Goal: Task Accomplishment & Management: Complete application form

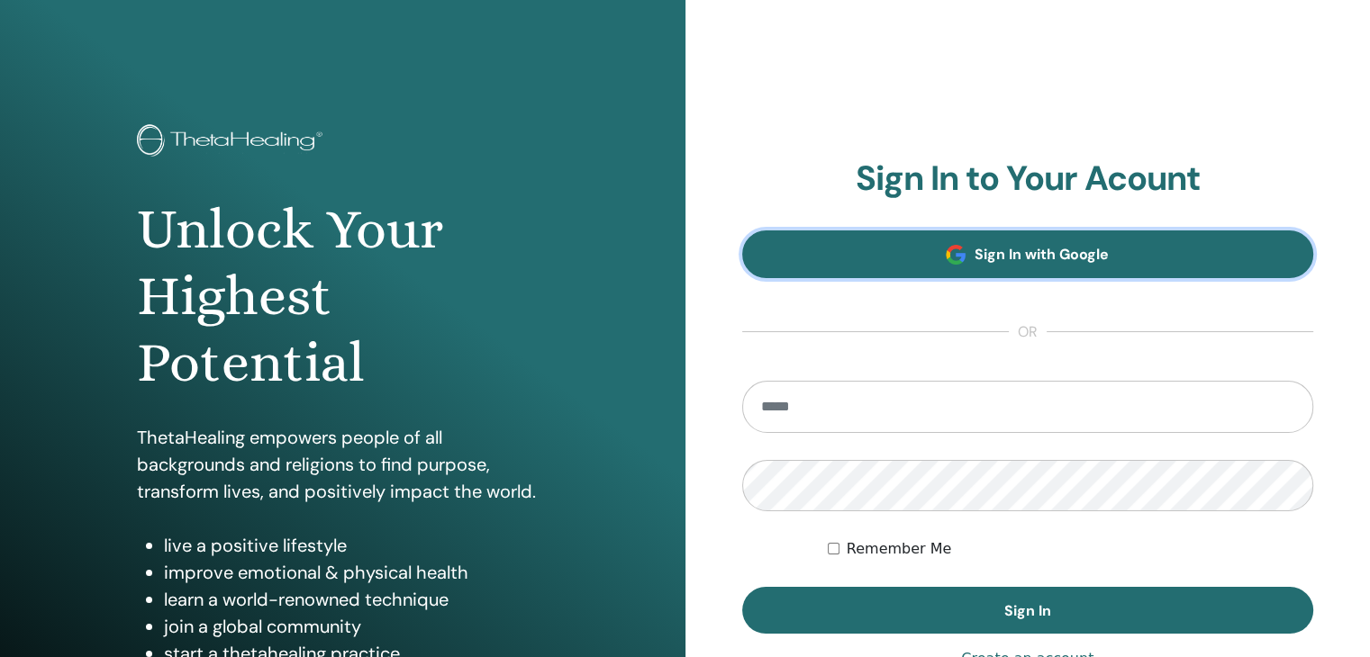
click at [978, 277] on link "Sign In with Google" at bounding box center [1028, 255] width 572 height 48
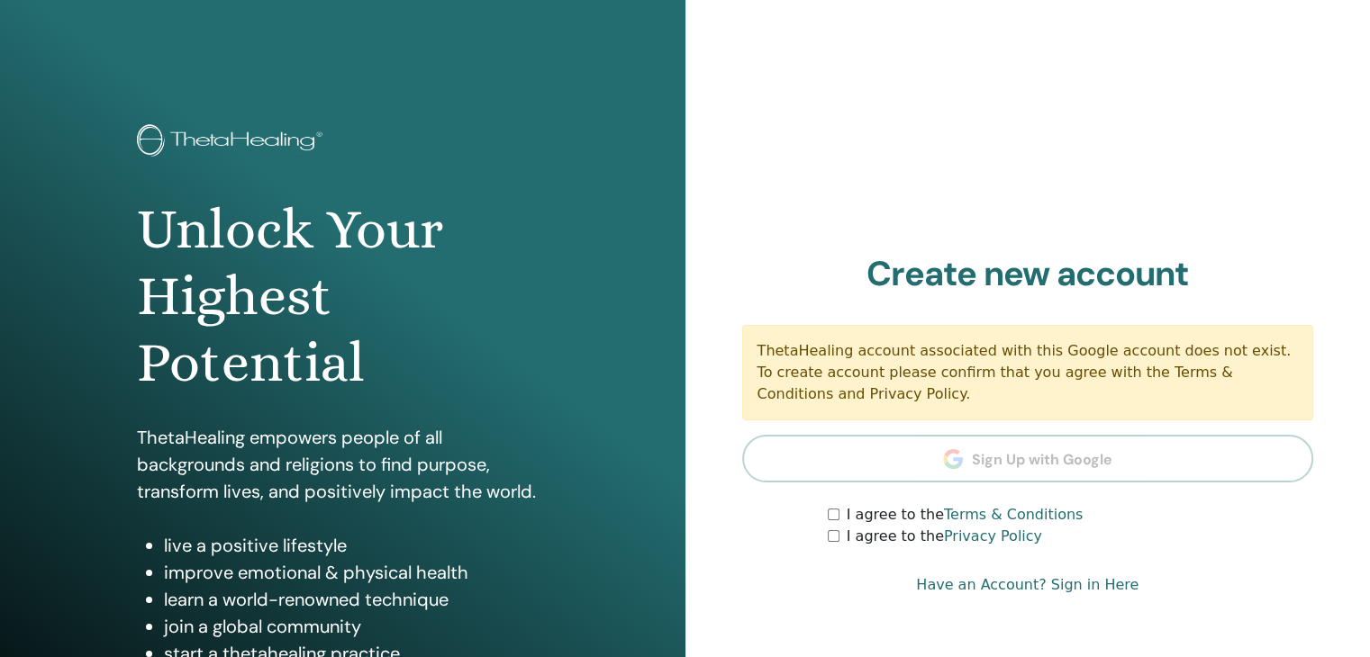
scroll to position [40, 0]
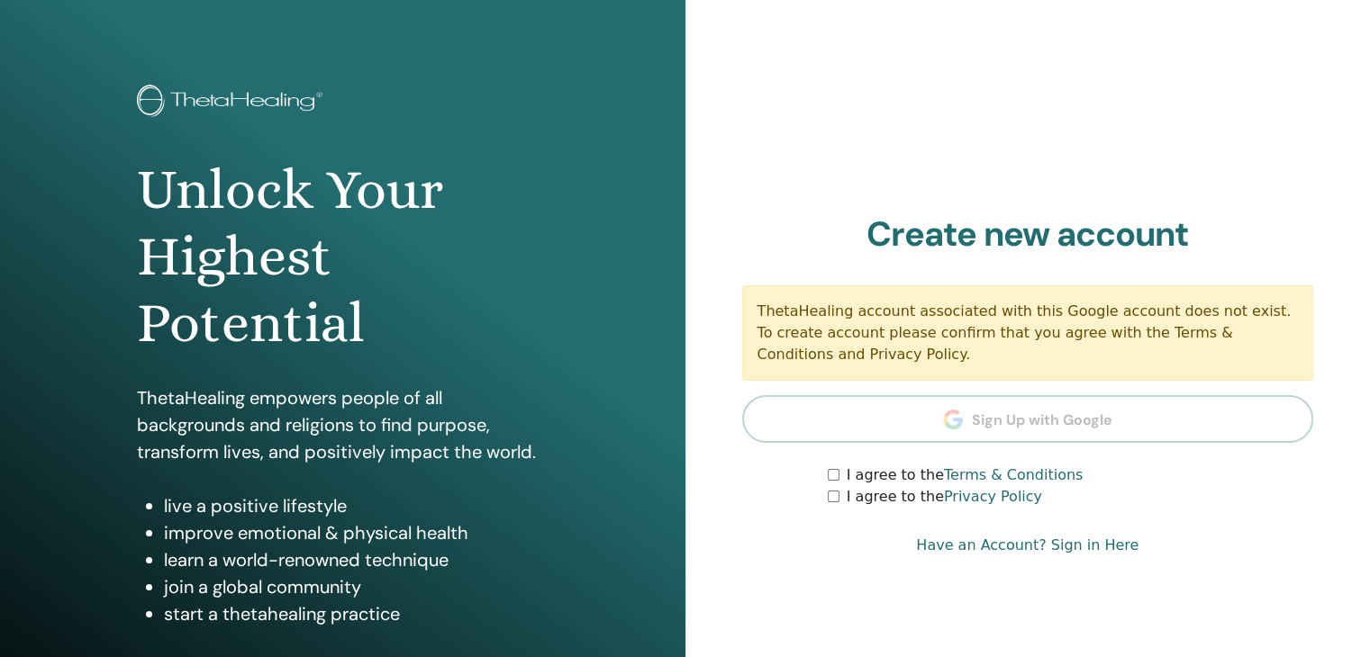
click at [1089, 535] on link "Have an Account? Sign in Here" at bounding box center [1027, 546] width 222 height 22
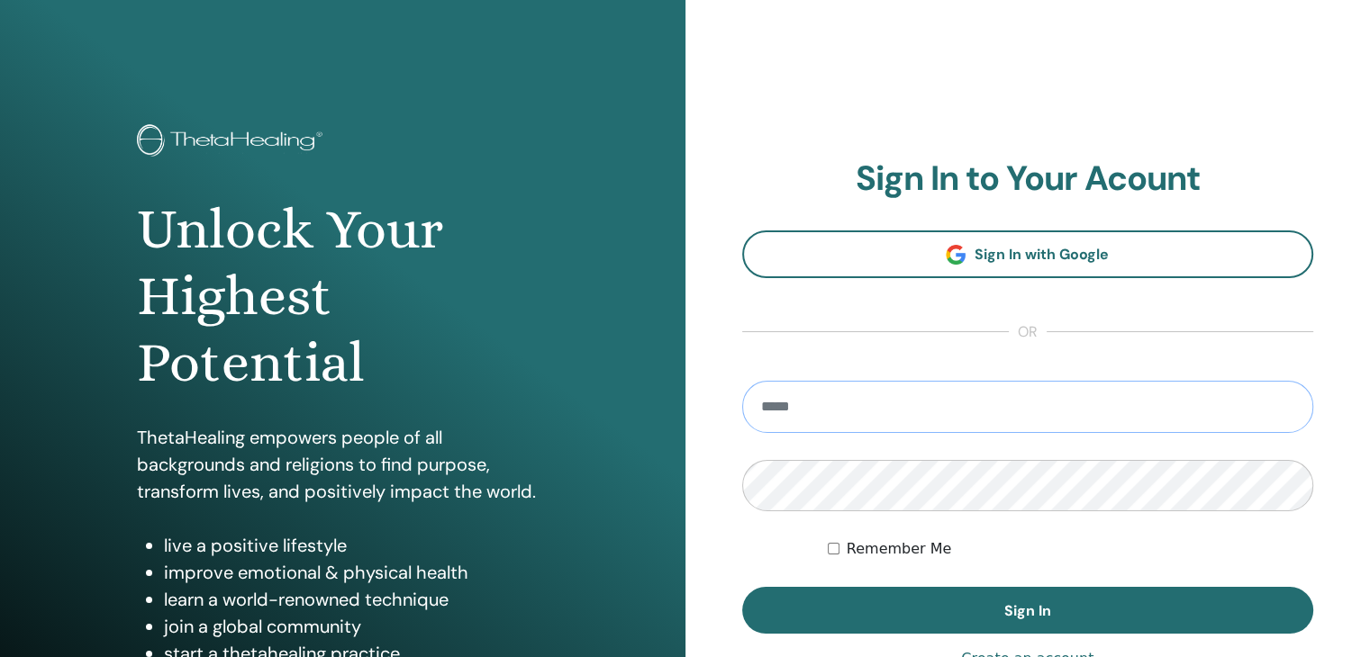
click at [791, 403] on input "email" at bounding box center [1028, 407] width 572 height 52
type input "**********"
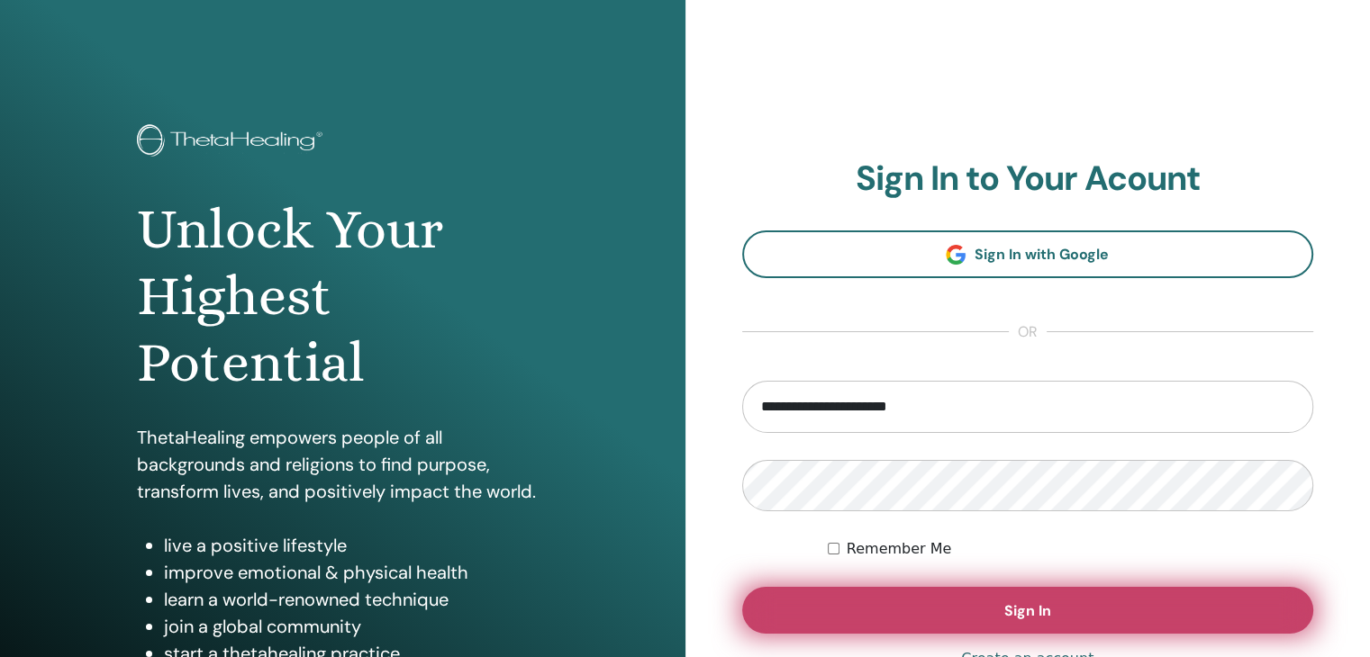
click at [862, 610] on button "Sign In" at bounding box center [1028, 610] width 572 height 47
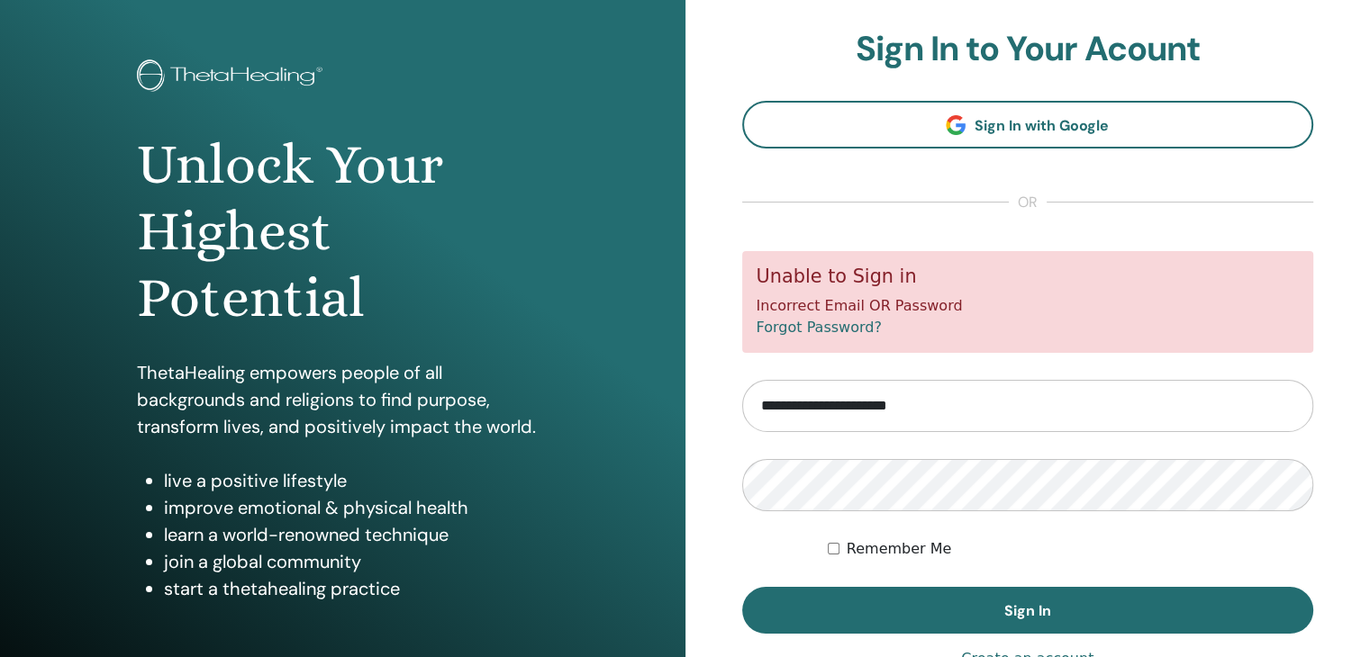
scroll to position [68, 0]
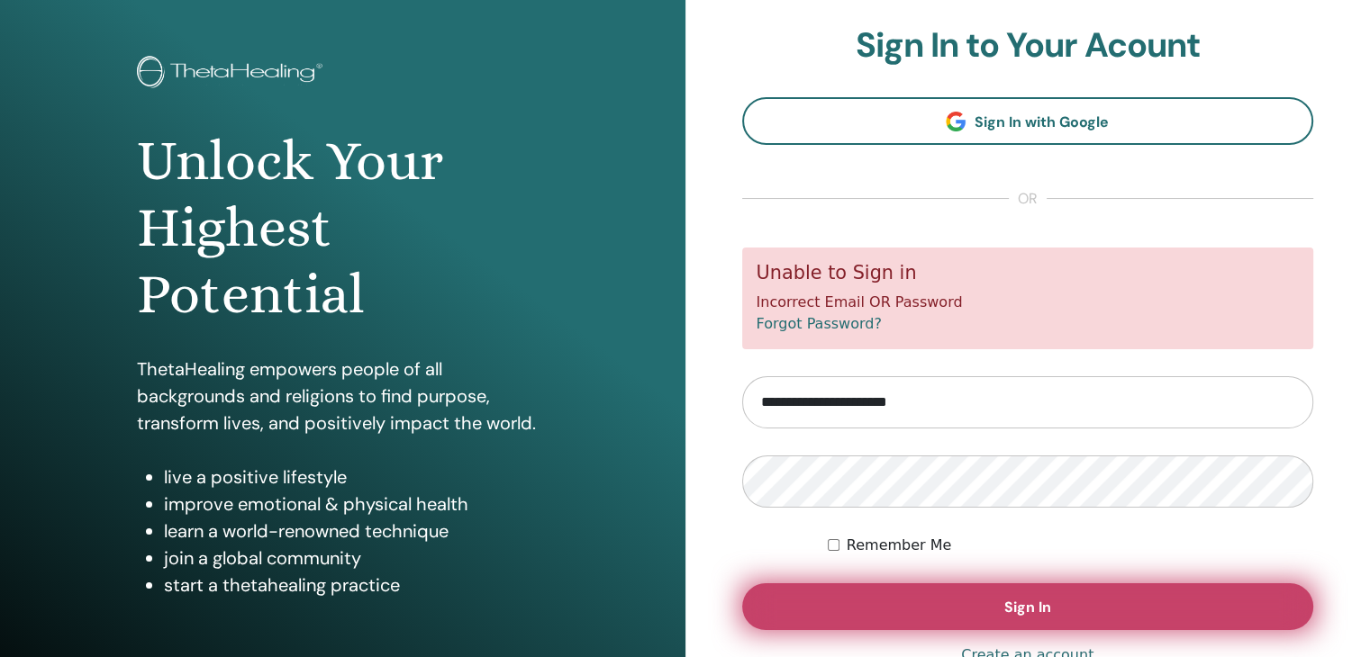
click at [865, 617] on button "Sign In" at bounding box center [1028, 607] width 572 height 47
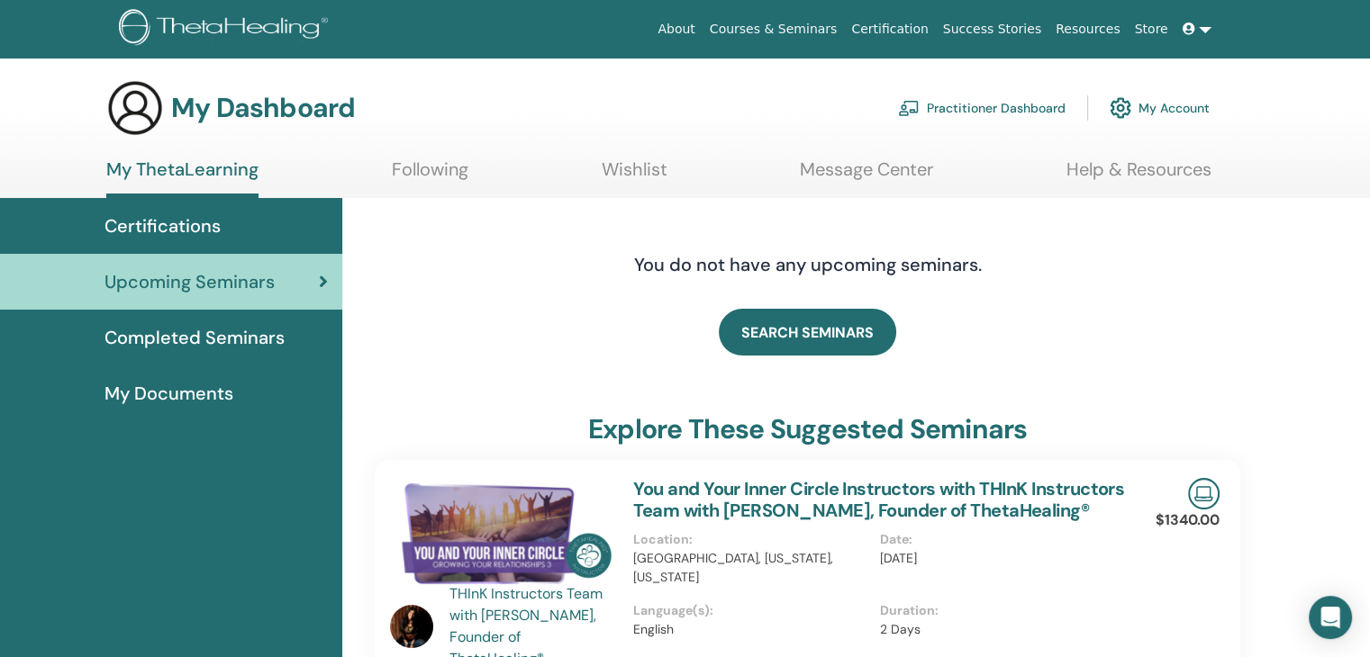
click at [231, 340] on span "Completed Seminars" at bounding box center [194, 337] width 180 height 27
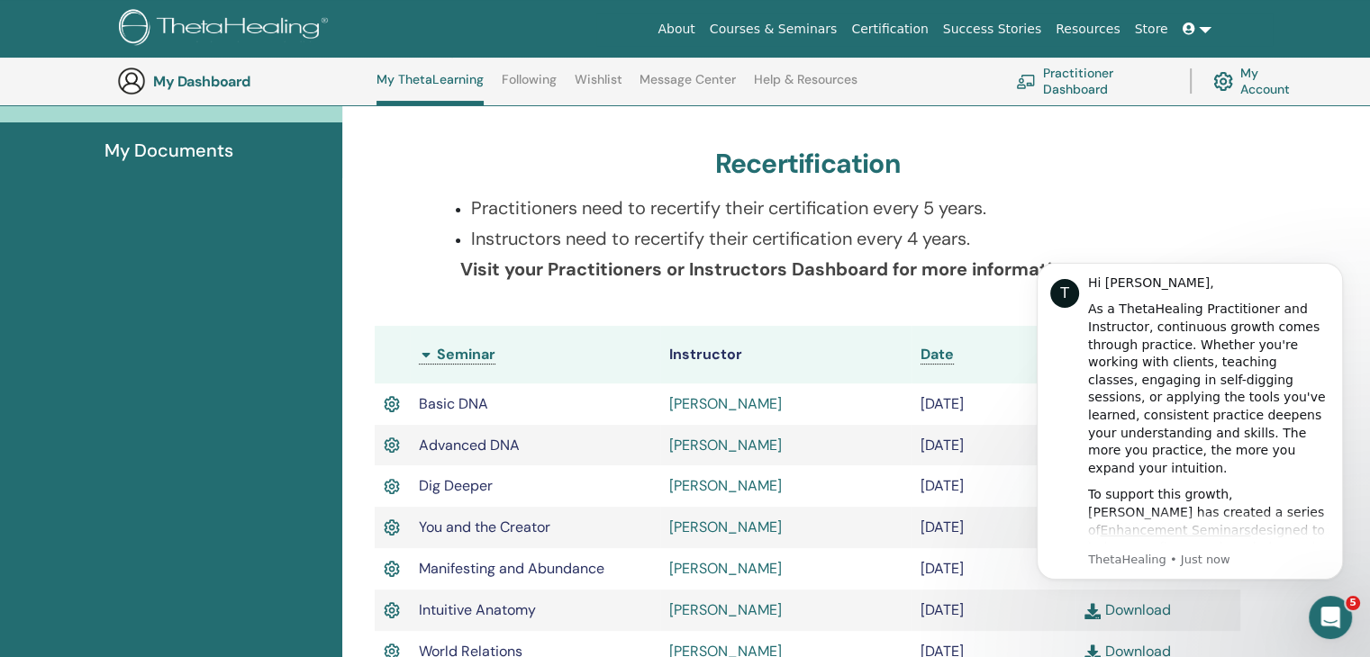
scroll to position [246, 0]
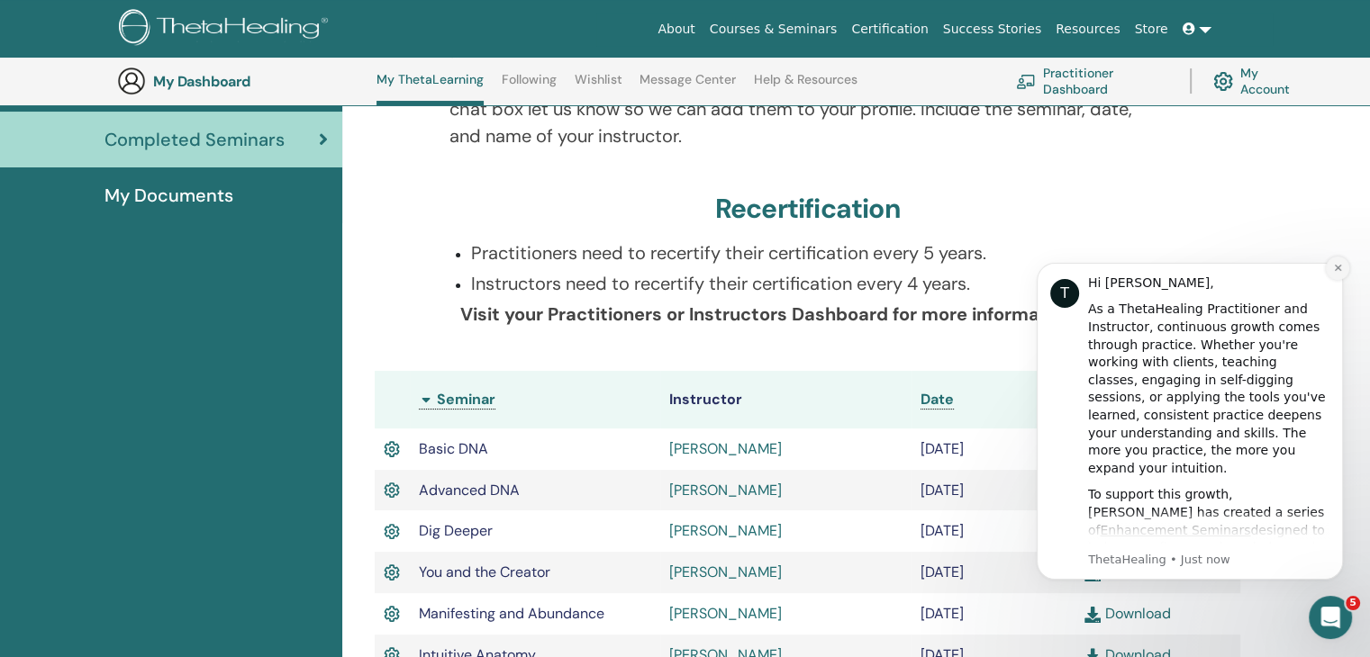
click at [1340, 267] on icon "Dismiss notification" at bounding box center [1338, 268] width 10 height 10
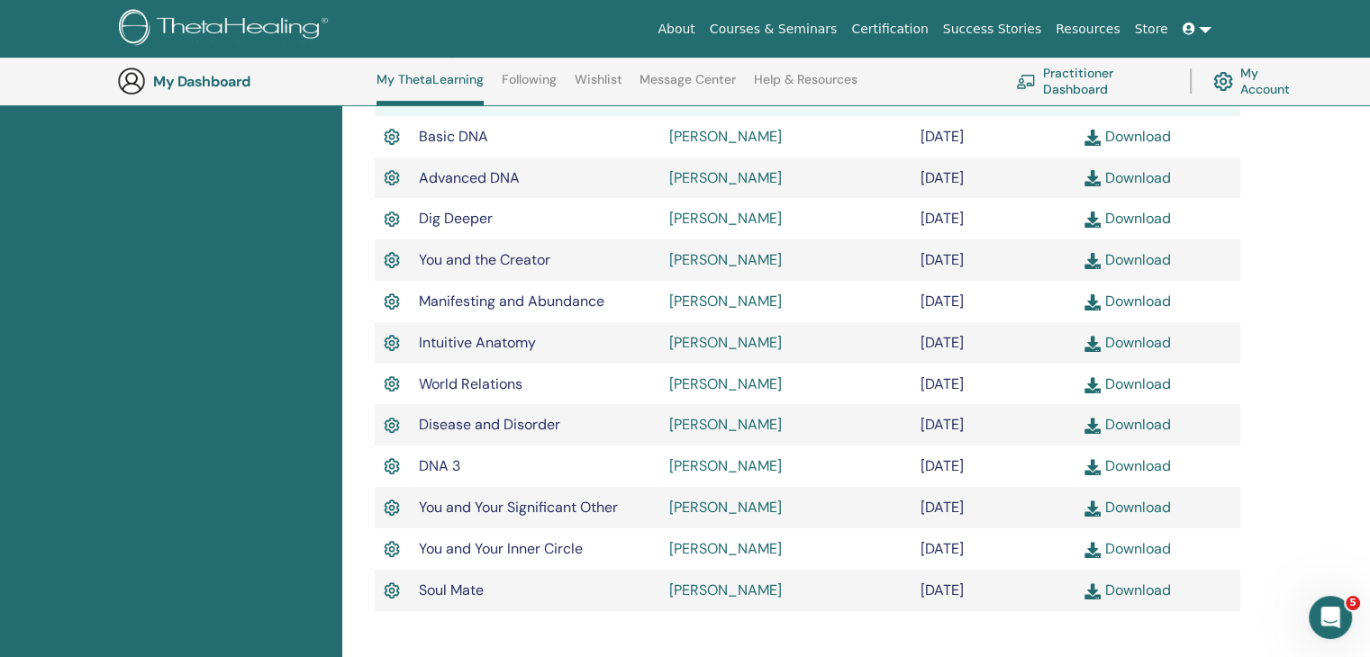
scroll to position [557, 0]
click at [1317, 361] on div "Completed Seminars Below you can find your completed seminars. If you see missi…" at bounding box center [856, 270] width 1028 height 1165
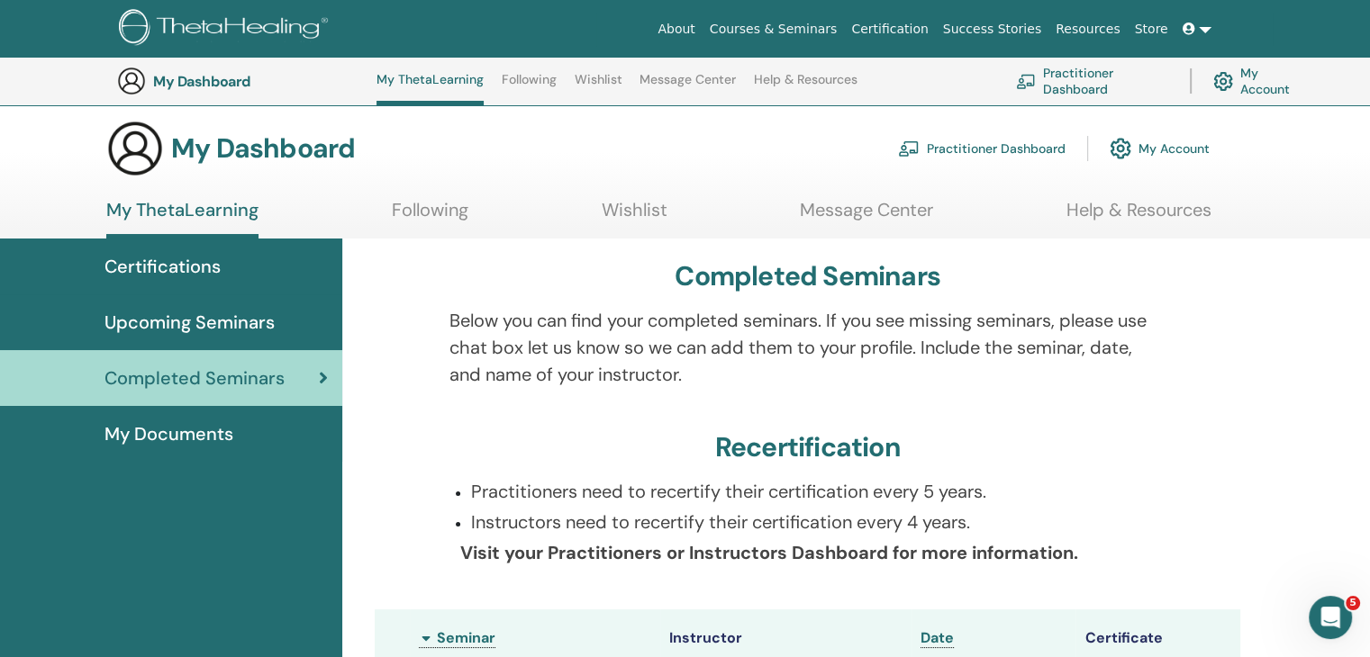
scroll to position [0, 0]
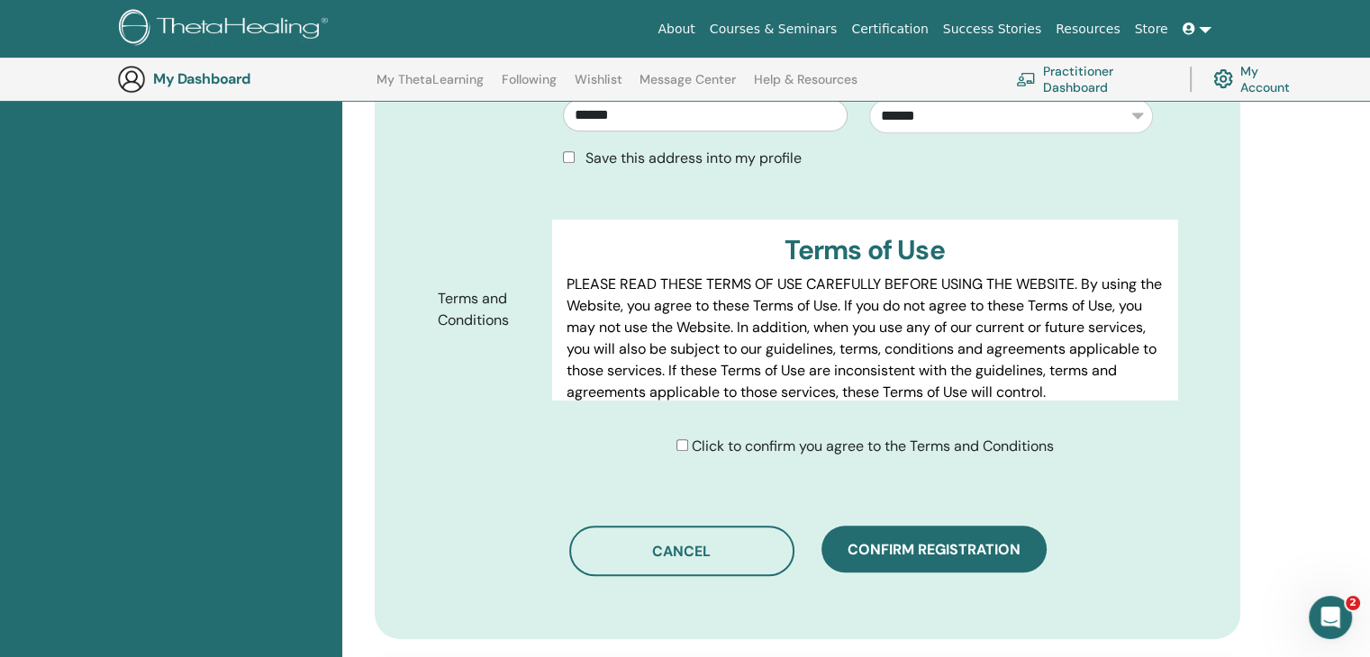
scroll to position [800, 0]
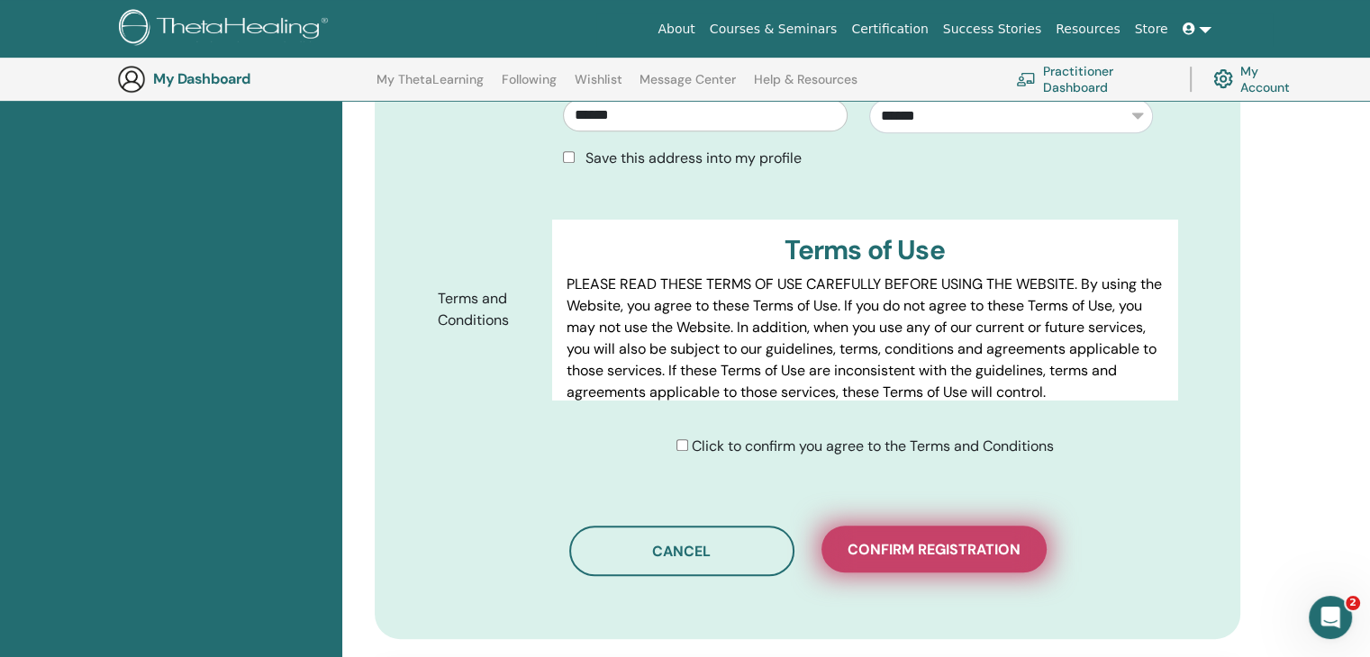
click at [916, 547] on span "Confirm registration" at bounding box center [933, 549] width 173 height 19
